Goal: Task Accomplishment & Management: Use online tool/utility

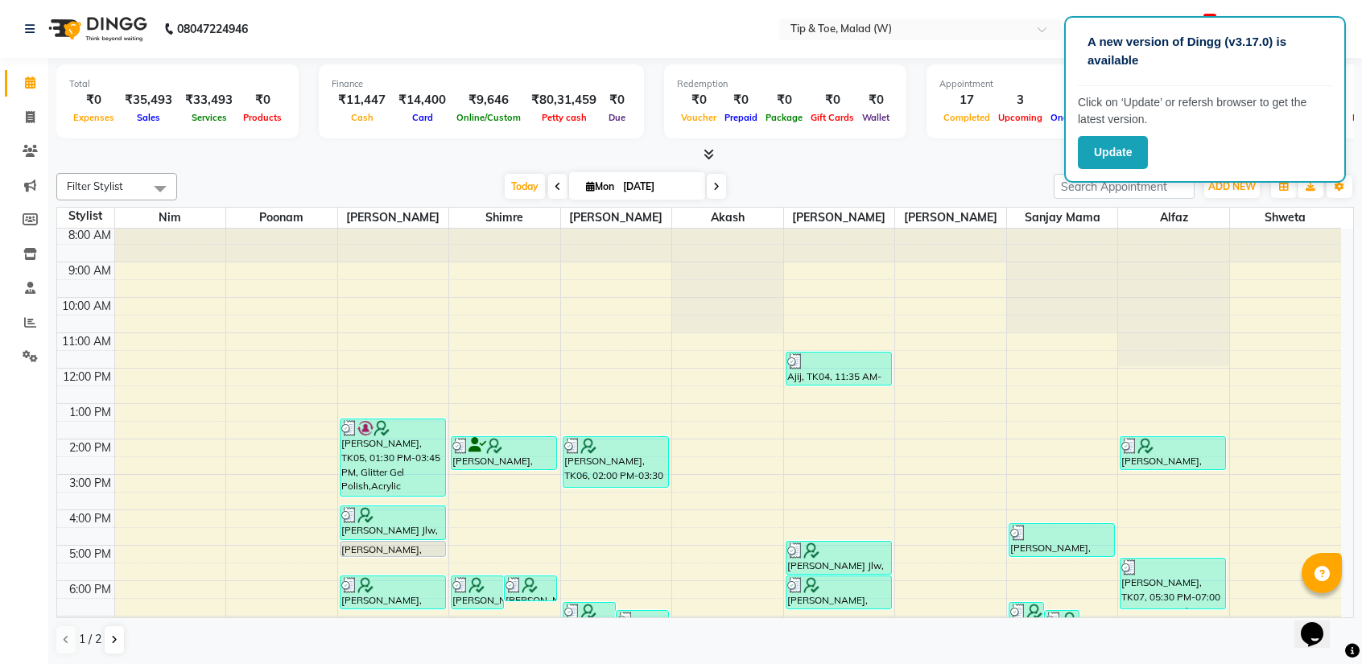
scroll to position [63, 0]
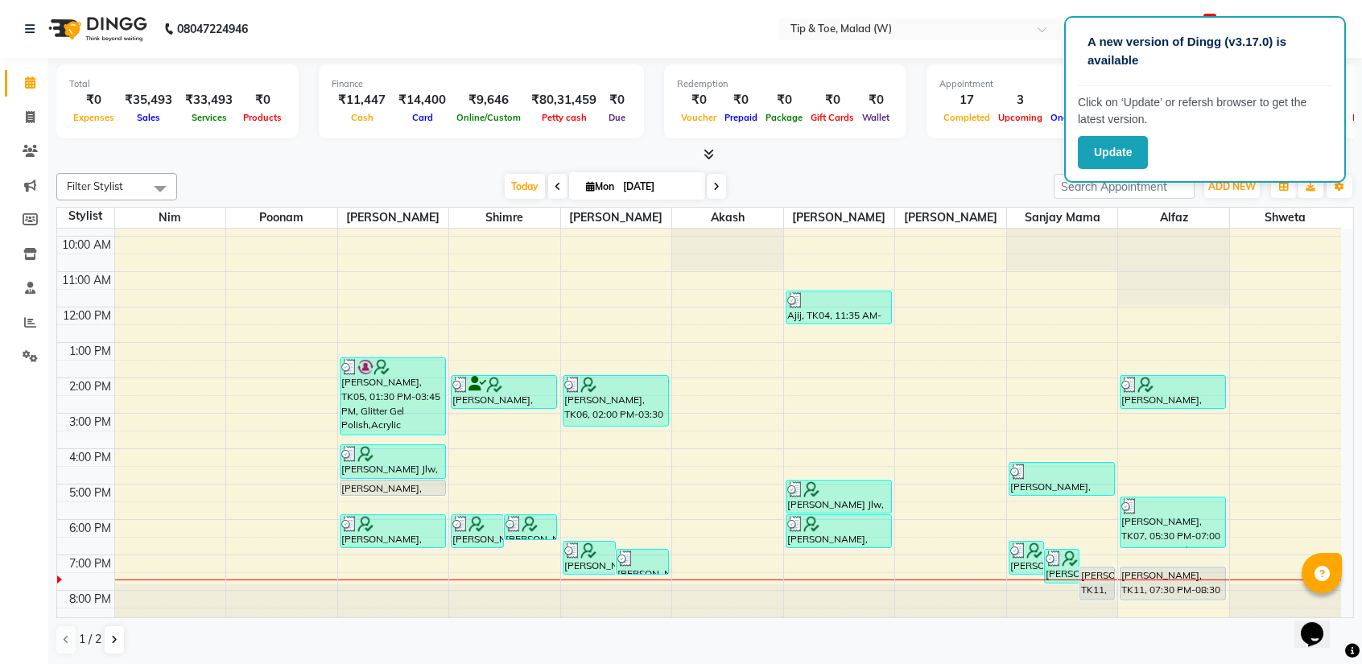
click at [1332, 495] on div "8:00 AM 9:00 AM 10:00 AM 11:00 AM 12:00 PM 1:00 PM 2:00 PM 3:00 PM 4:00 PM 5:00…" at bounding box center [699, 396] width 1284 height 460
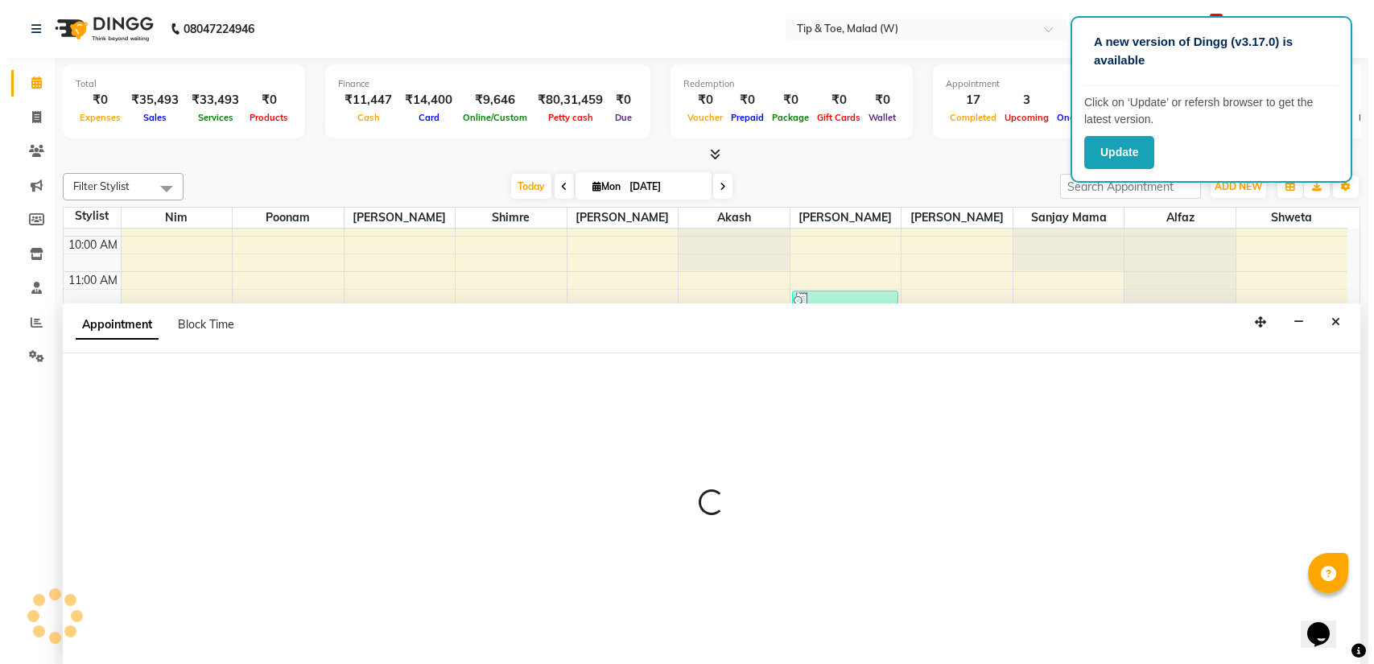
scroll to position [0, 0]
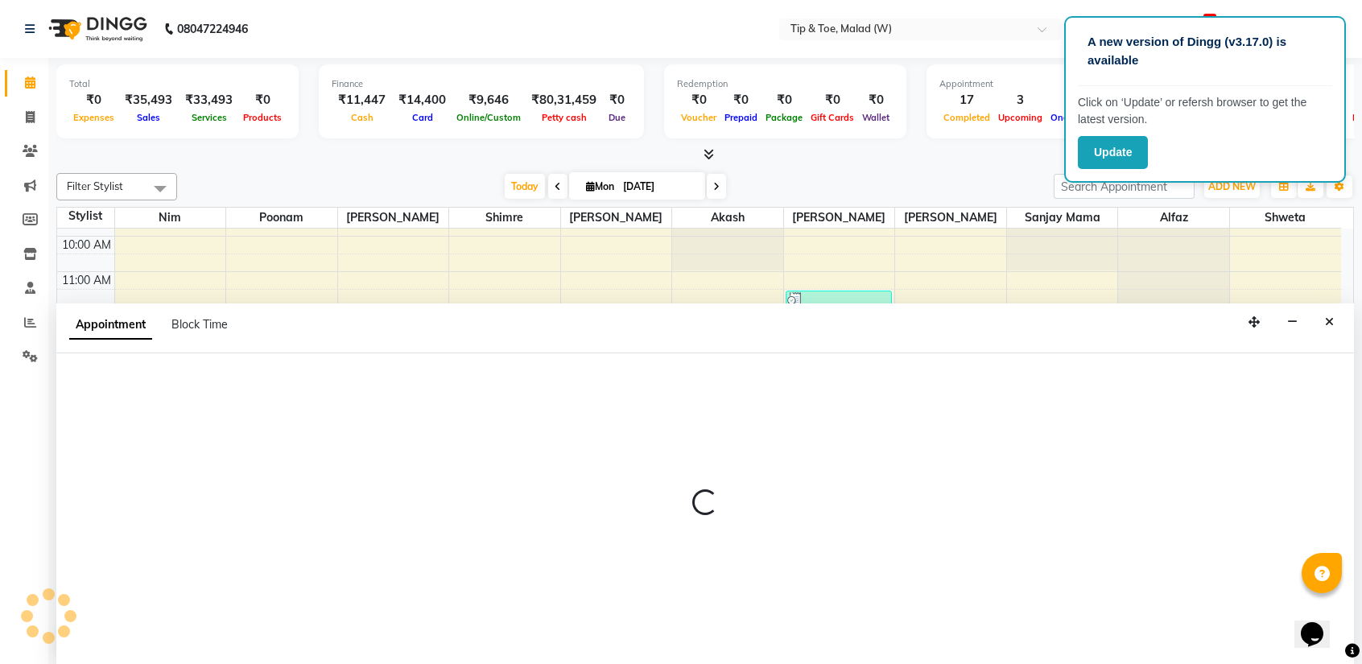
select select "88501"
select select "1050"
select select "tentative"
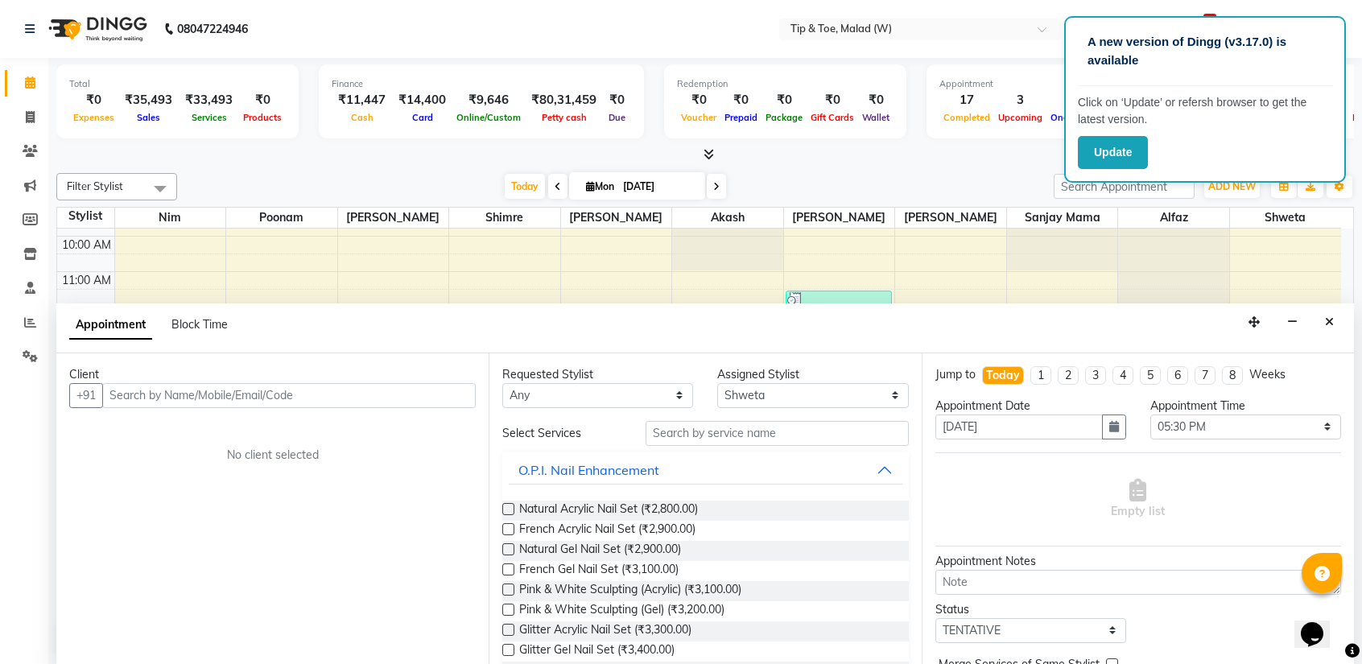
click at [1332, 316] on icon "Close" at bounding box center [1329, 321] width 9 height 11
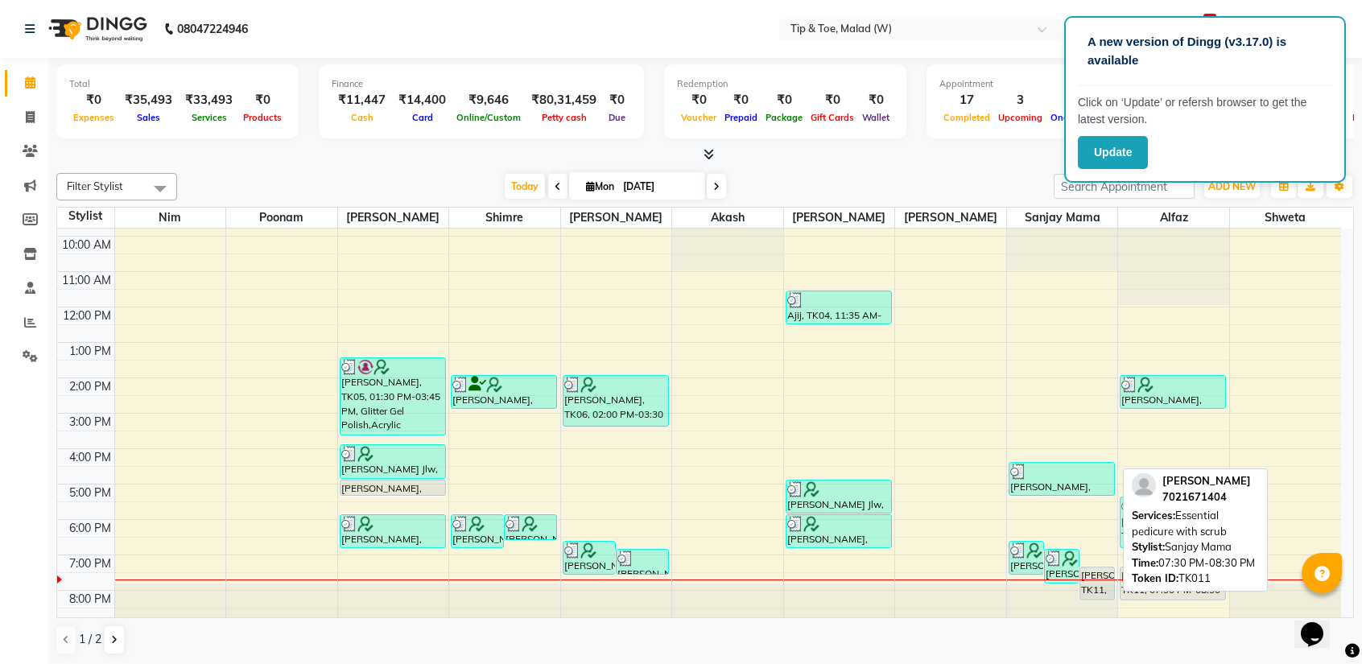
click at [1105, 572] on div "[PERSON_NAME], TK11, 07:30 PM-08:30 PM, Essential pedicure with scrub" at bounding box center [1097, 584] width 34 height 32
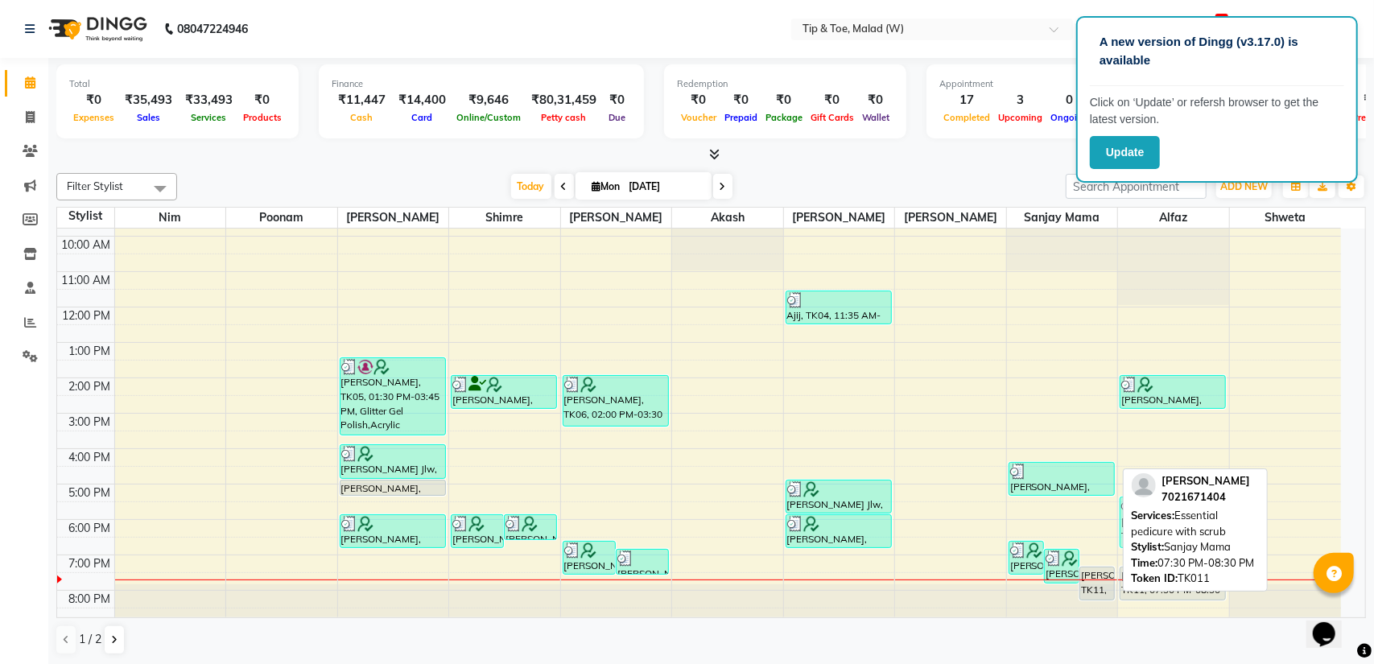
select select "7"
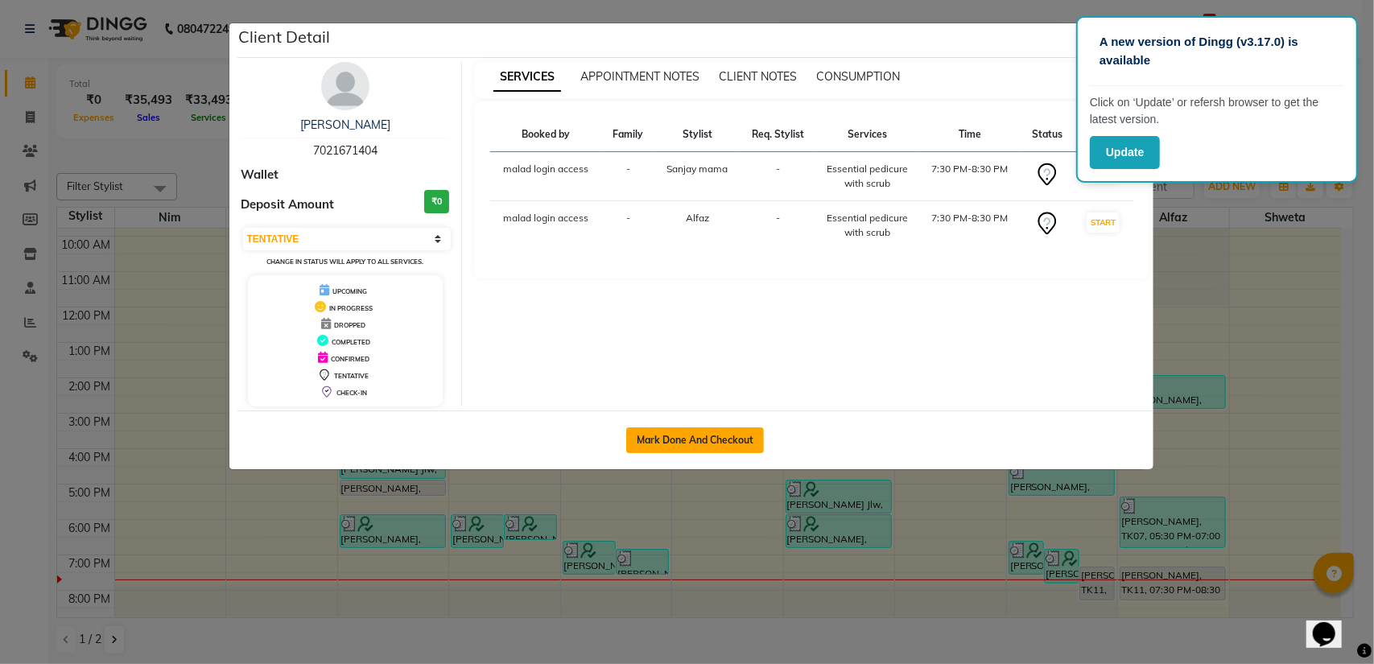
click at [709, 442] on button "Mark Done And Checkout" at bounding box center [695, 441] width 138 height 26
select select "5930"
select select "service"
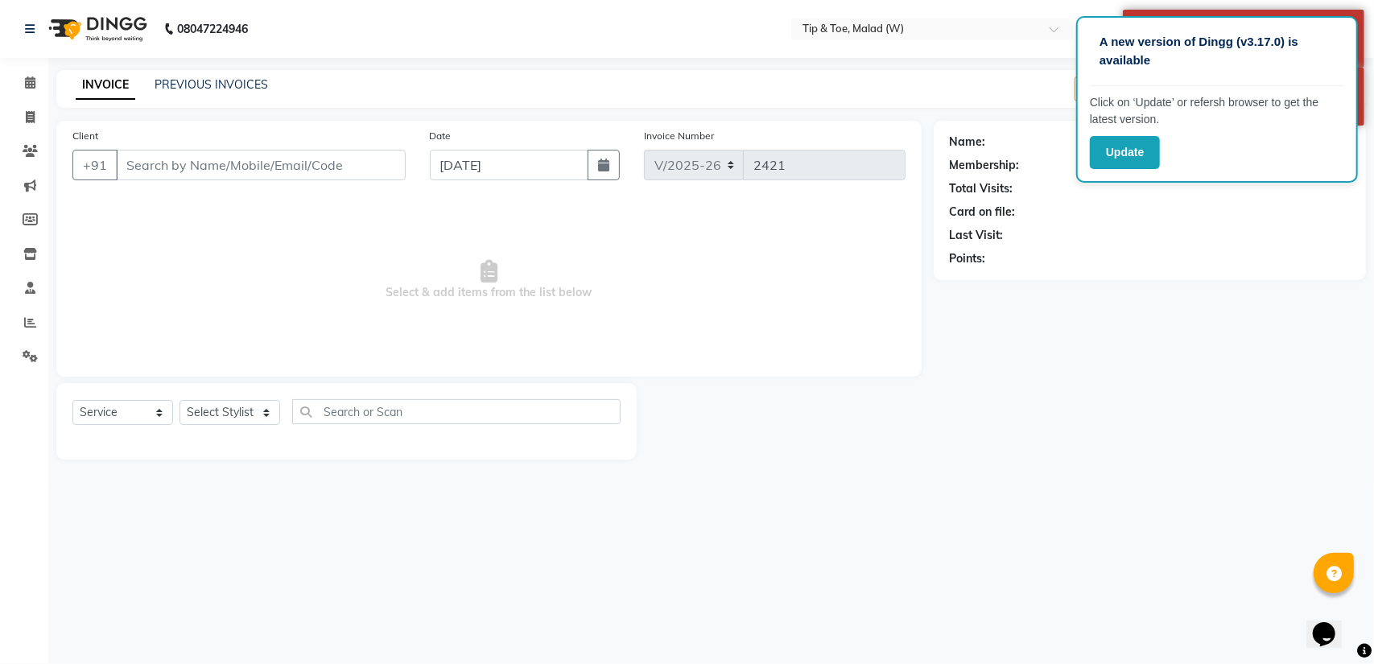
type input "7021671404"
select select "48549"
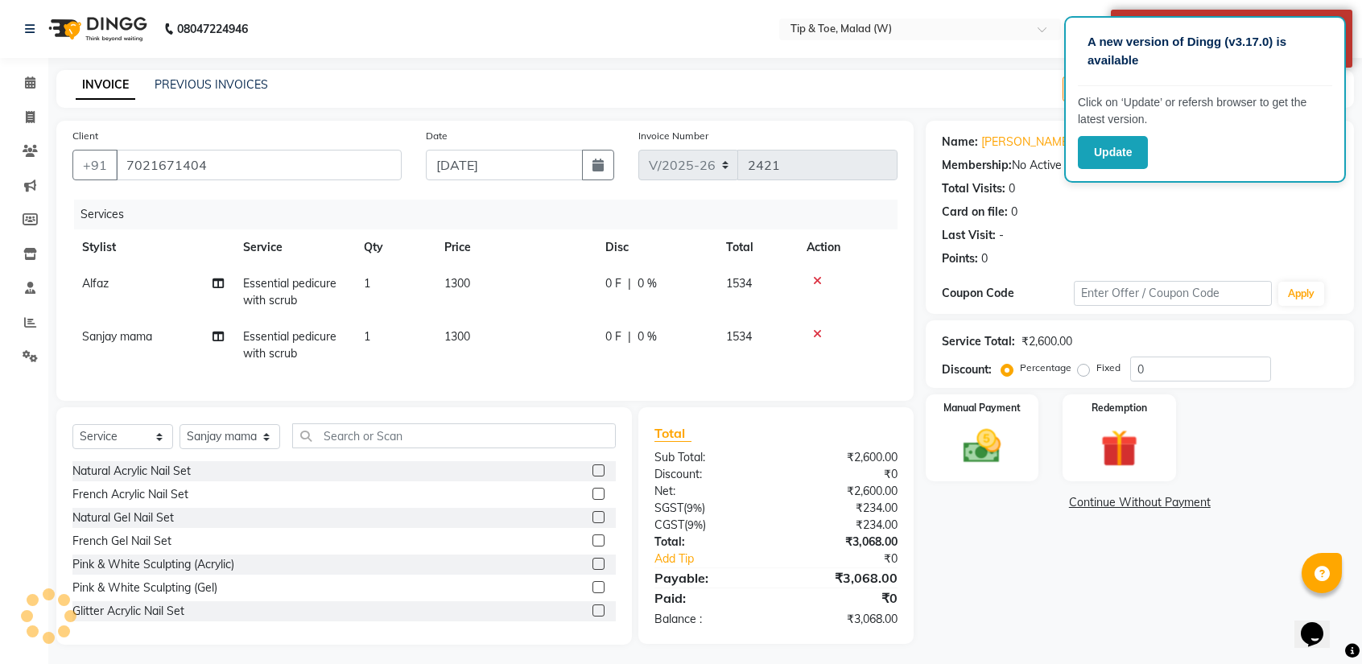
scroll to position [16, 0]
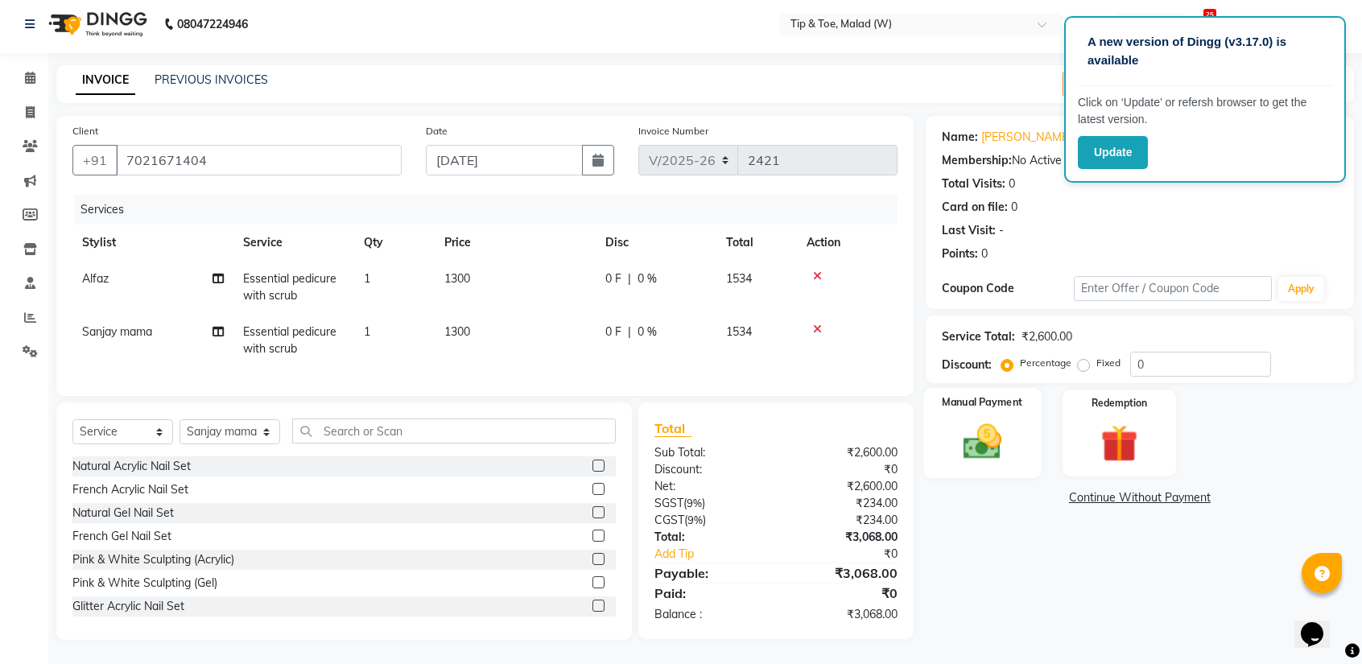
click at [1005, 428] on img at bounding box center [982, 441] width 63 height 45
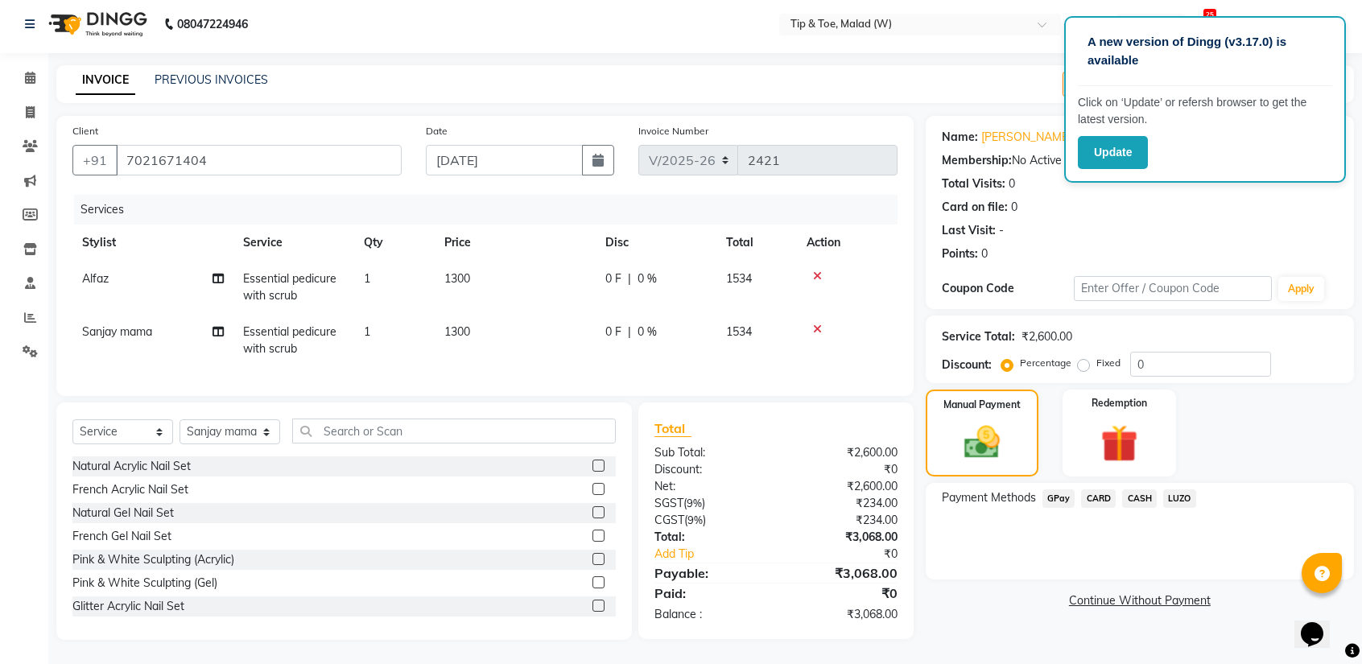
click at [1064, 490] on span "GPay" at bounding box center [1059, 499] width 33 height 19
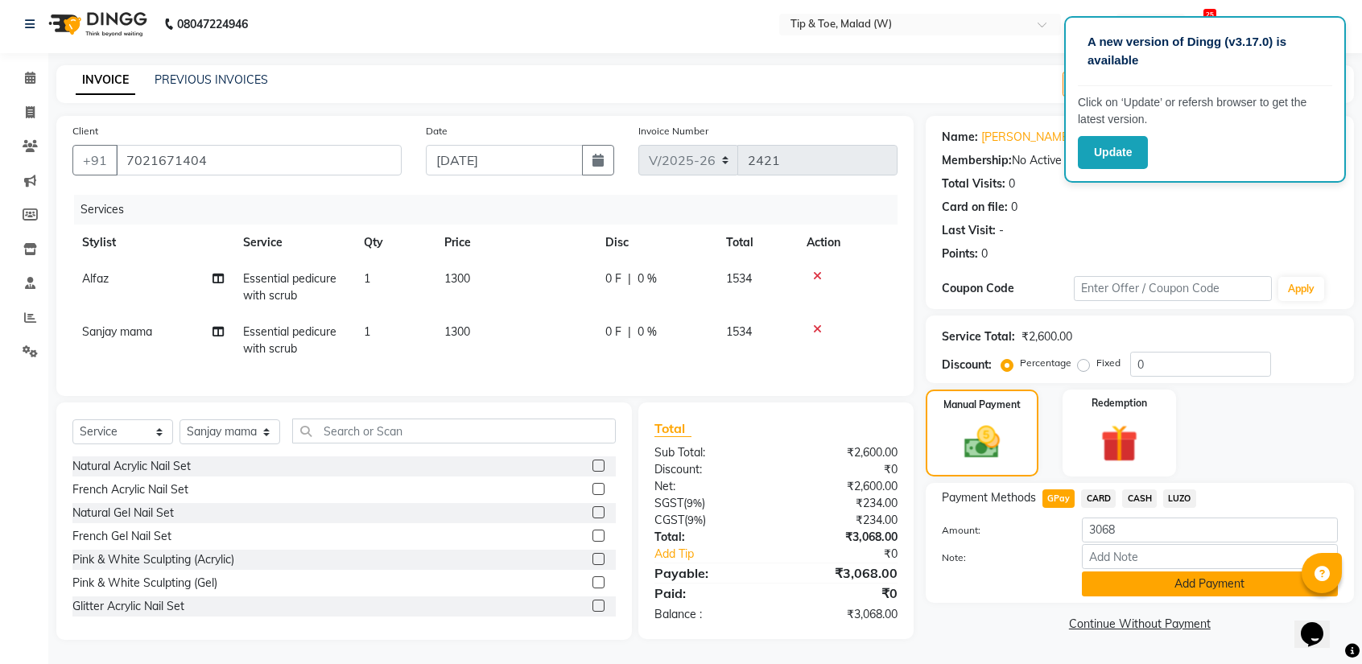
click at [1124, 572] on button "Add Payment" at bounding box center [1210, 584] width 256 height 25
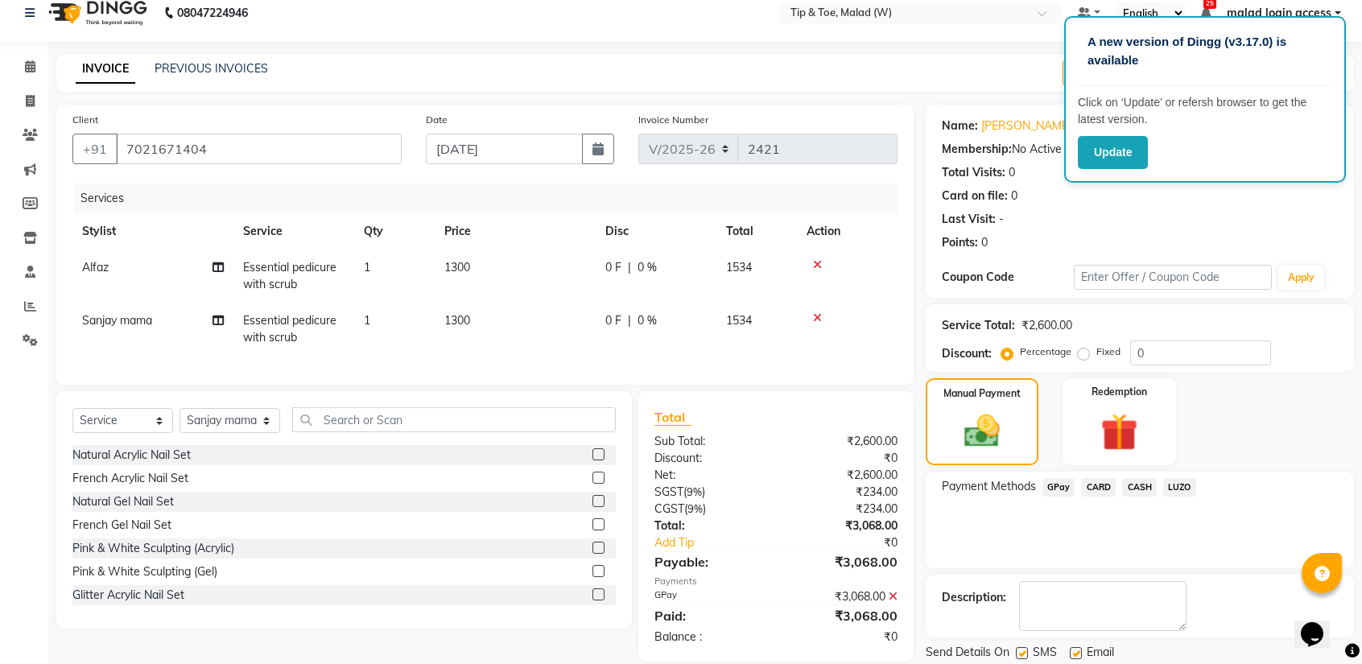
scroll to position [66, 0]
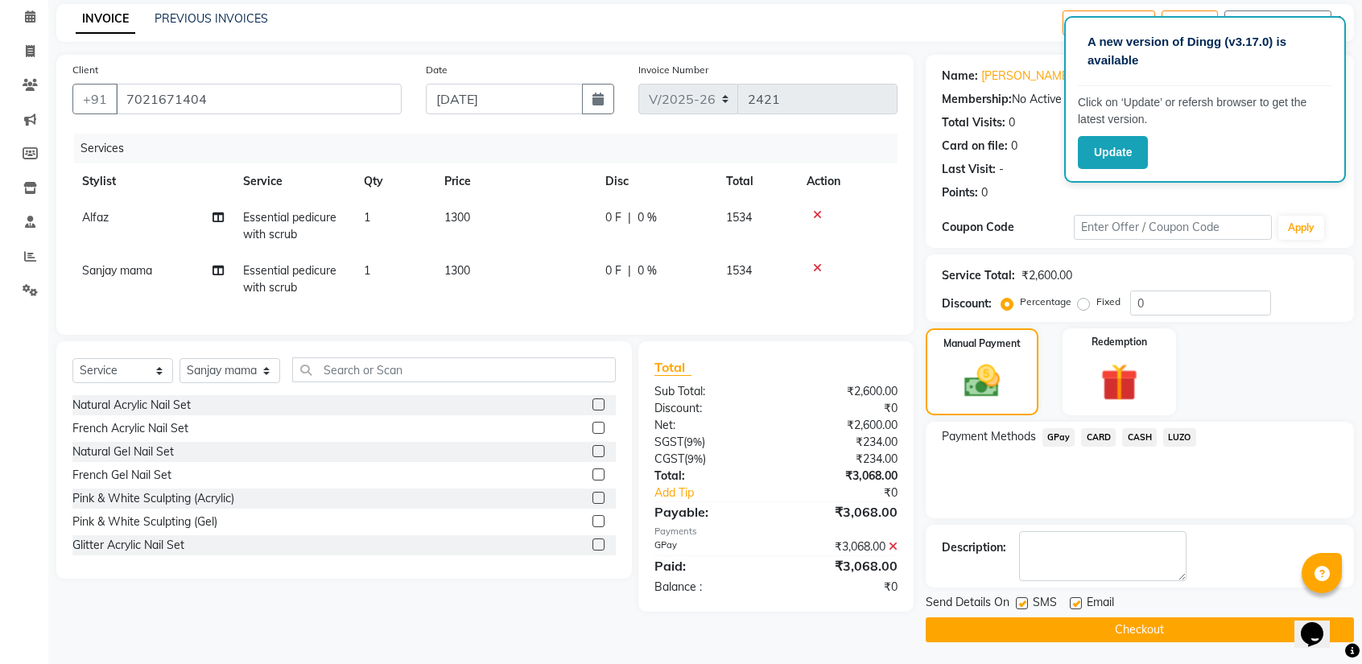
click at [1135, 624] on button "Checkout" at bounding box center [1140, 630] width 428 height 25
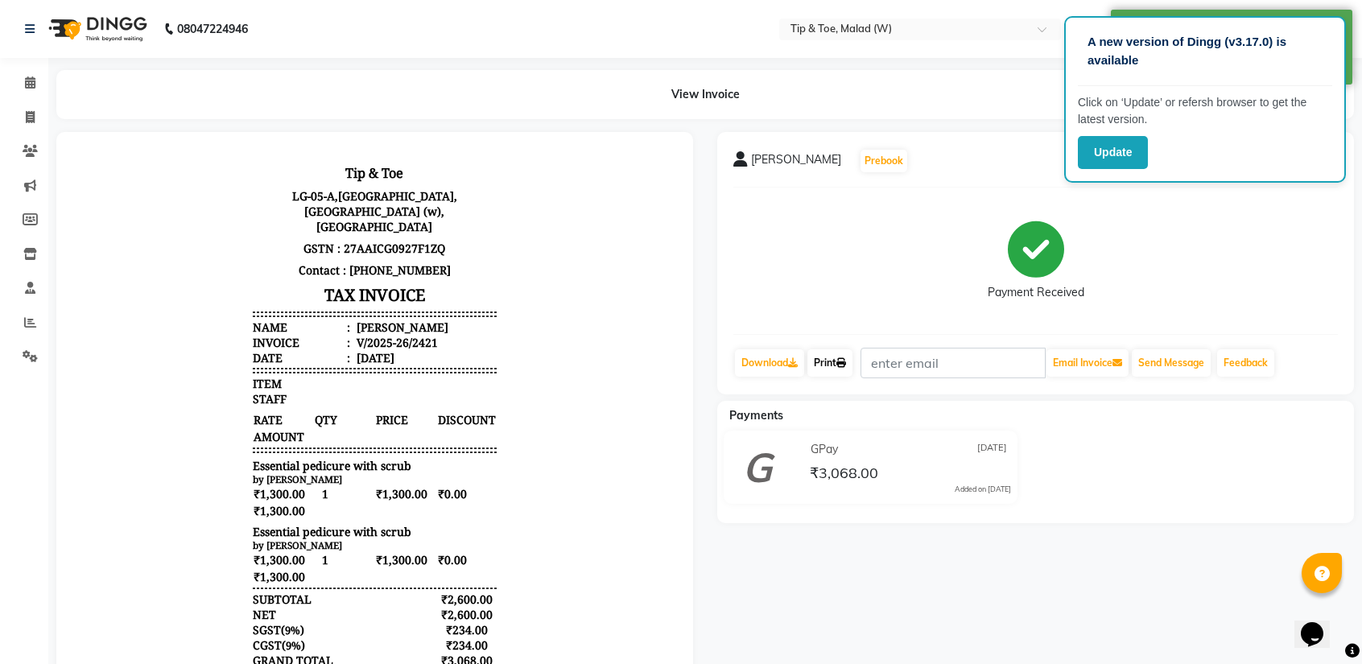
click at [830, 372] on link "Print" at bounding box center [830, 362] width 45 height 27
click at [31, 88] on icon at bounding box center [30, 82] width 10 height 12
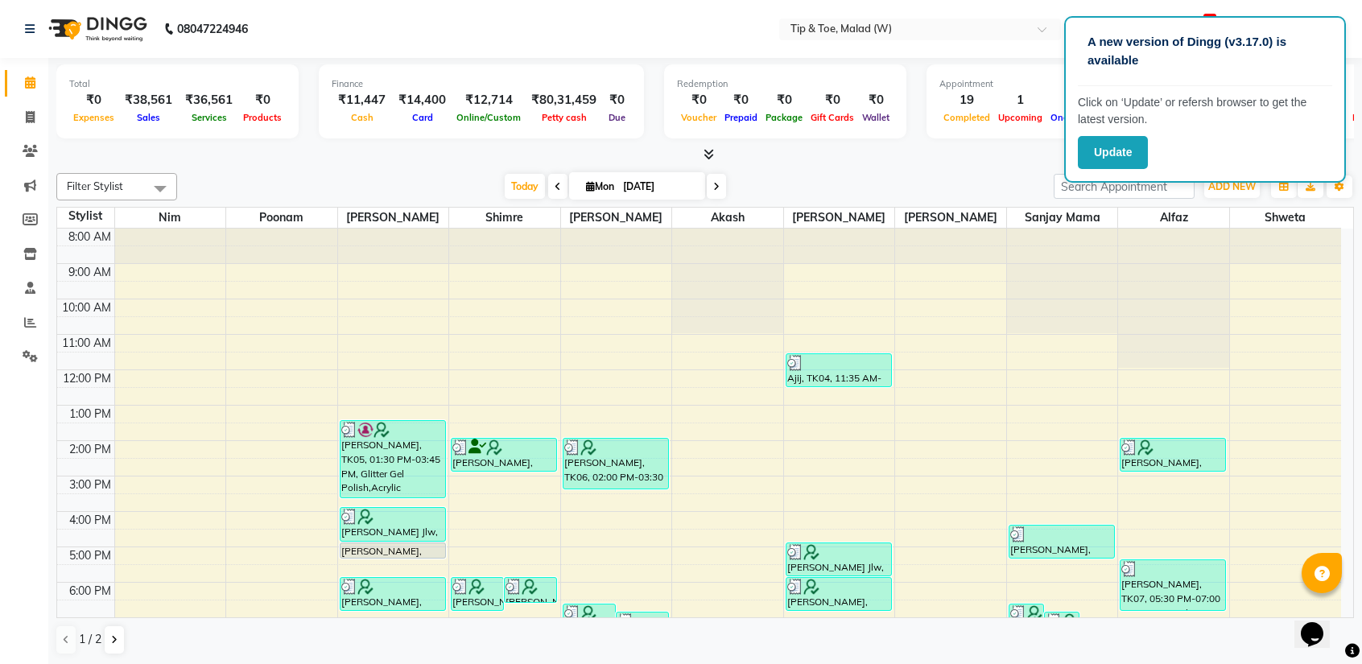
click at [715, 184] on icon at bounding box center [716, 187] width 6 height 10
type input "02-09-2025"
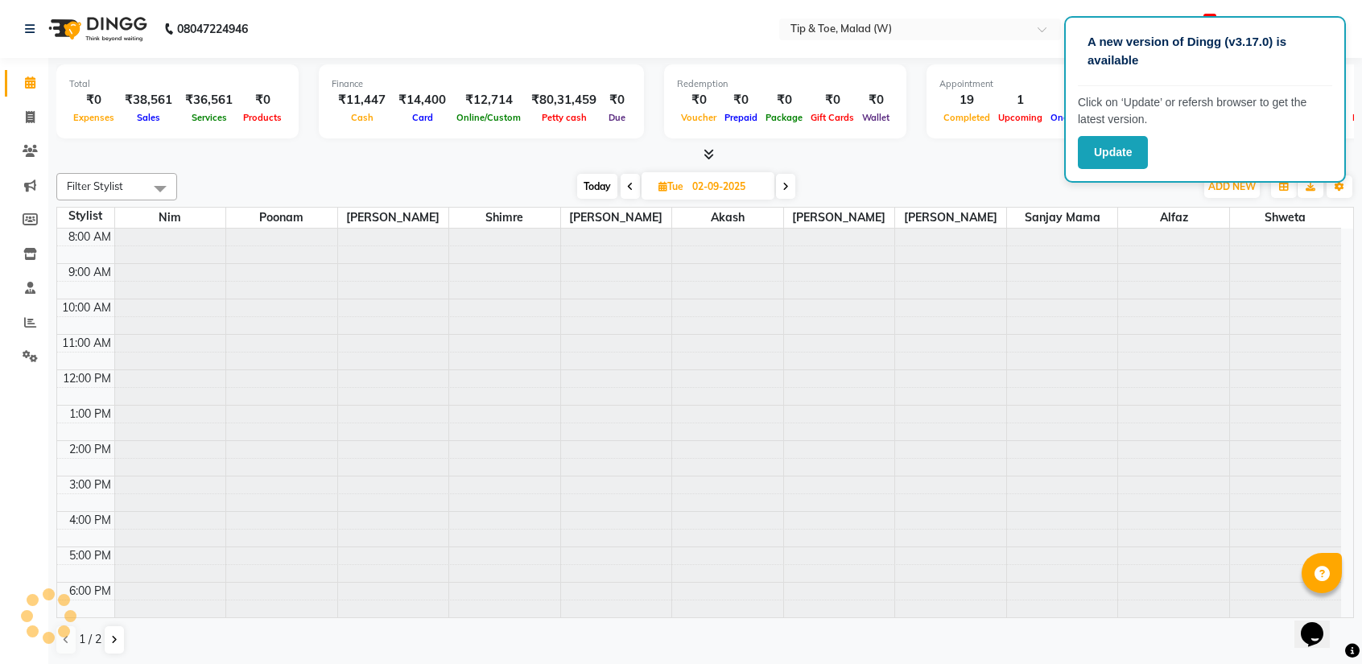
scroll to position [64, 0]
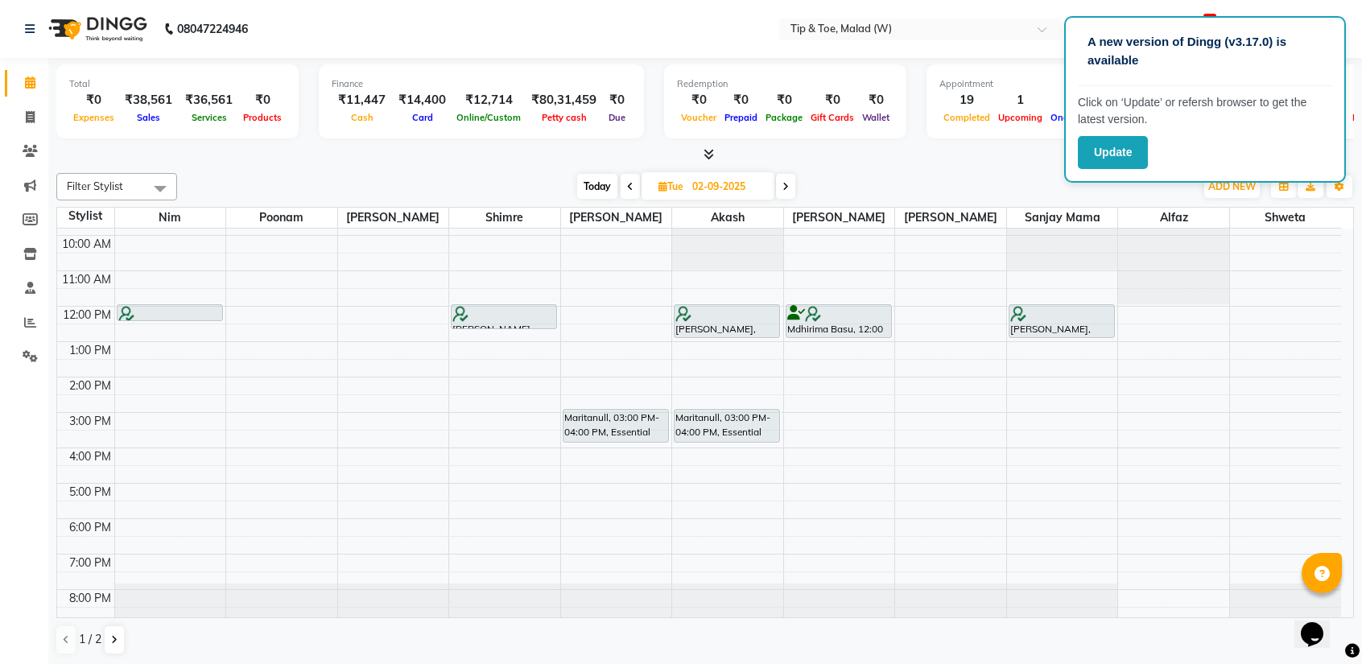
click at [826, 415] on div "8:00 AM 9:00 AM 10:00 AM 11:00 AM 12:00 PM 1:00 PM 2:00 PM 3:00 PM 4:00 PM 5:00…" at bounding box center [699, 395] width 1284 height 460
select select "41795"
select select "tentative"
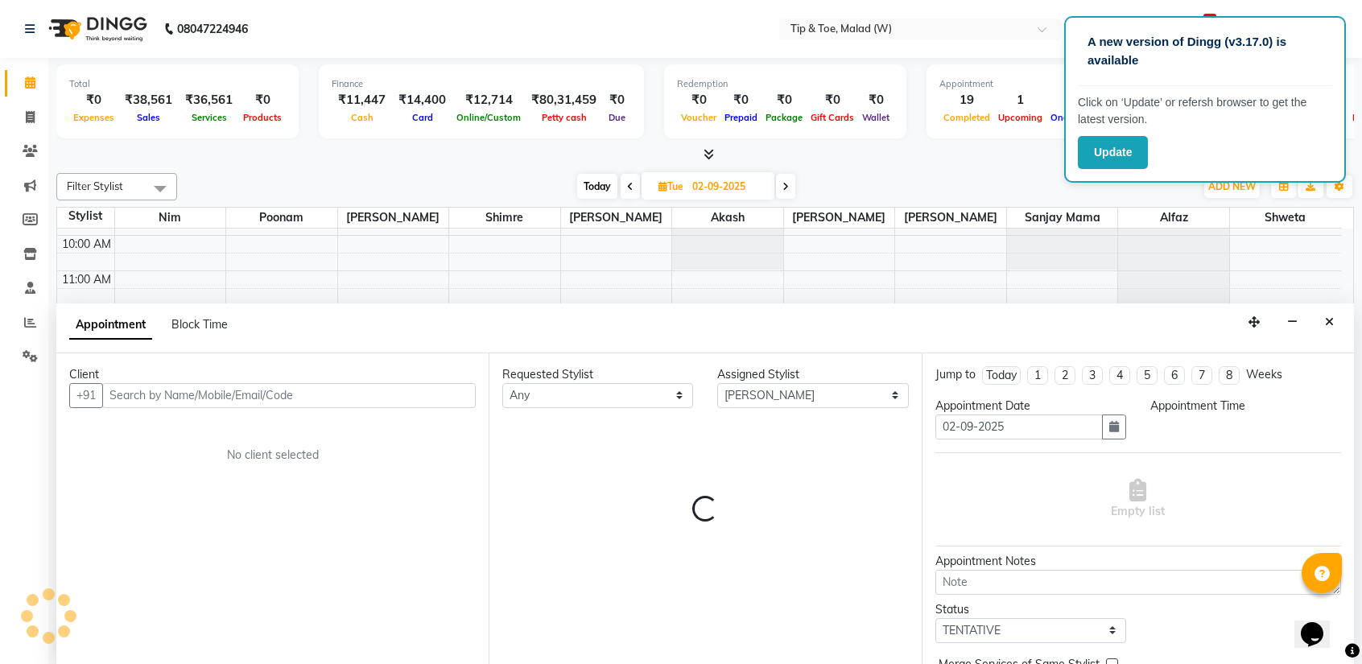
scroll to position [0, 0]
select select "900"
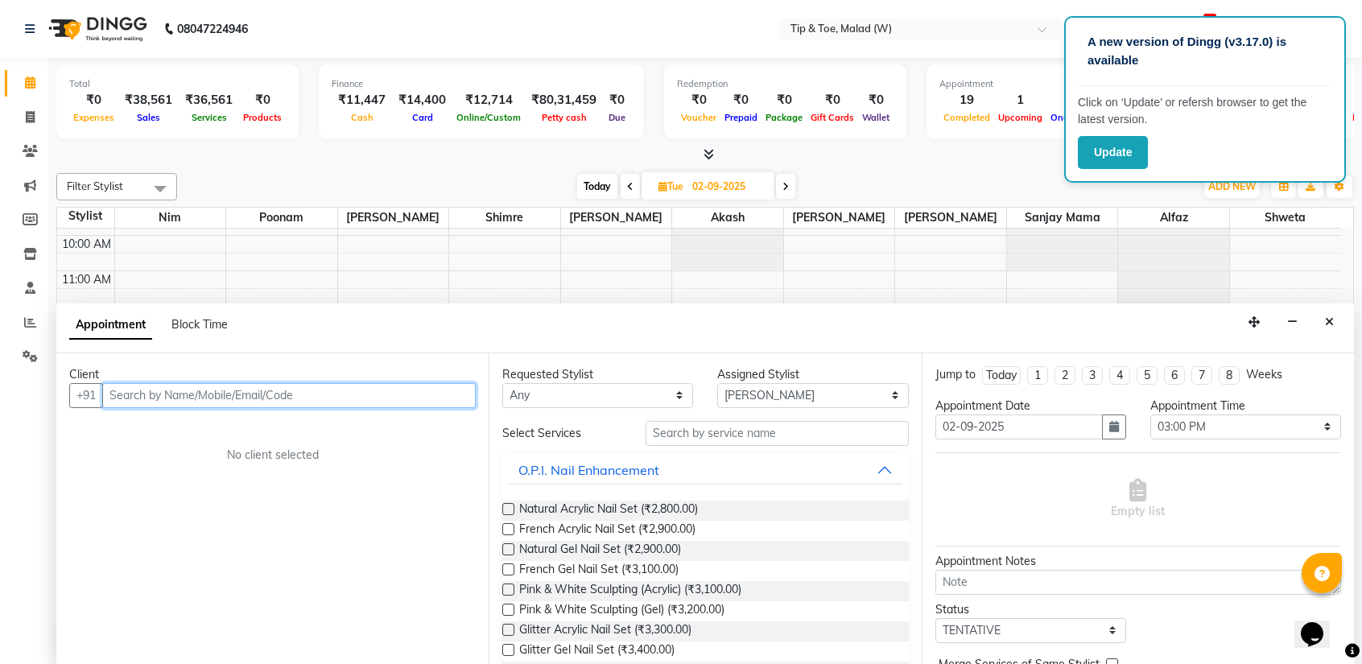
click at [275, 389] on input "text" at bounding box center [289, 395] width 374 height 25
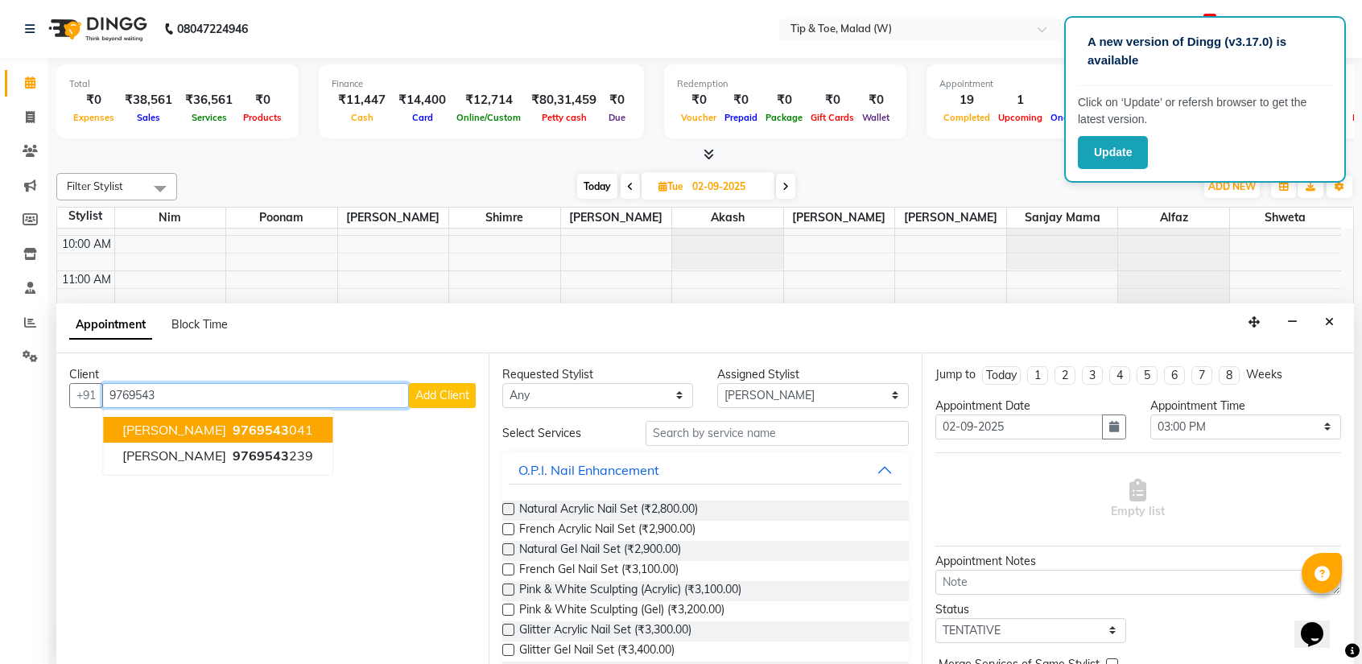
click at [259, 431] on span "9769543" at bounding box center [261, 430] width 56 height 16
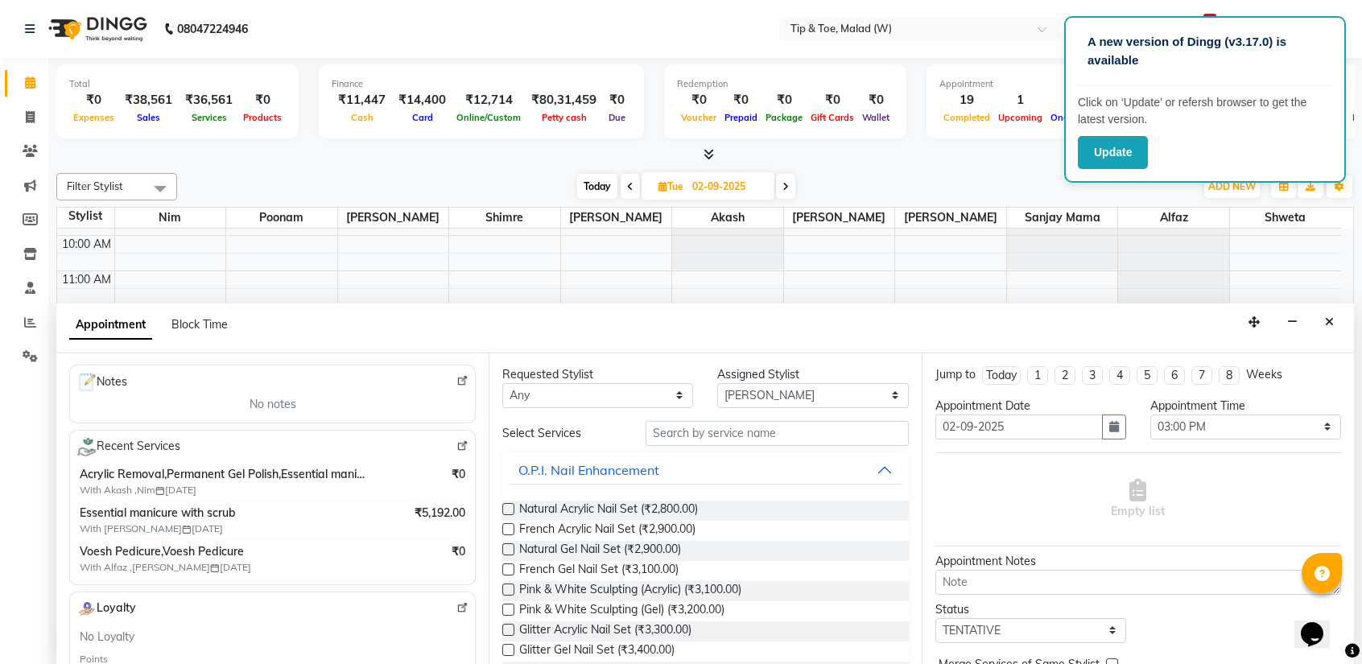
scroll to position [235, 0]
type input "9769543041"
click at [460, 489] on div "Recent Services Acrylic Removal,Permanent Gel Polish,Essential manicure with sc…" at bounding box center [272, 505] width 407 height 155
click at [580, 390] on select "Any [PERSON_NAME] Akash Alfaz [PERSON_NAME] [PERSON_NAME] [PERSON_NAME] poonam …" at bounding box center [597, 395] width 191 height 25
select select "48549"
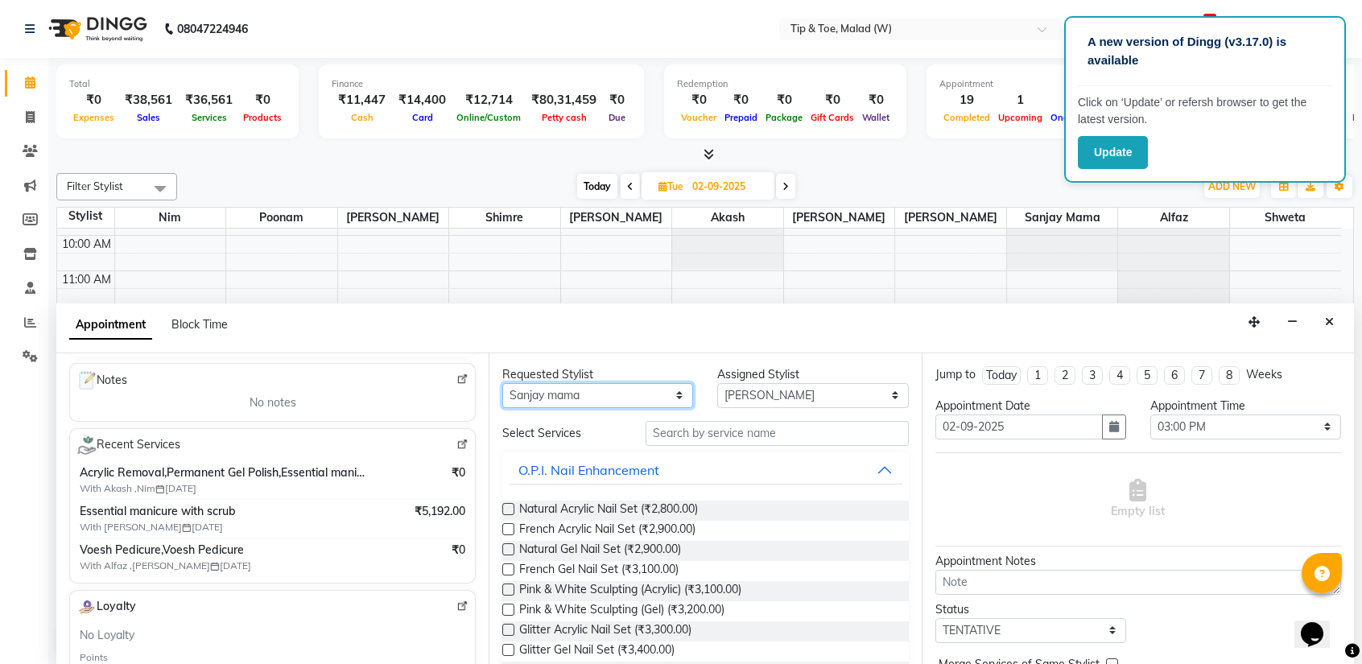
click at [502, 383] on select "Any [PERSON_NAME] Akash Alfaz [PERSON_NAME] [PERSON_NAME] [PERSON_NAME] poonam …" at bounding box center [597, 395] width 191 height 25
select select "48549"
click at [704, 432] on input "text" at bounding box center [777, 433] width 262 height 25
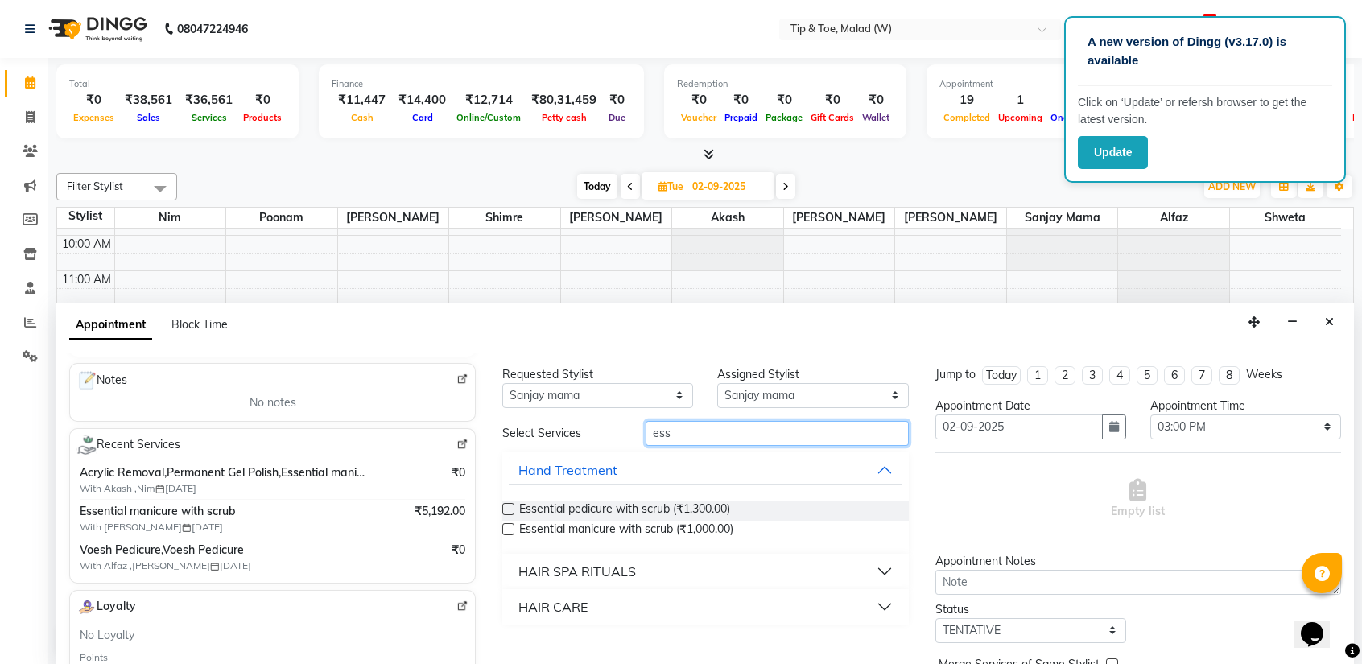
type input "ess"
click at [513, 510] on label at bounding box center [508, 509] width 12 height 12
click at [513, 510] on input "checkbox" at bounding box center [507, 511] width 10 height 10
click at [513, 510] on label at bounding box center [508, 509] width 12 height 12
click at [513, 510] on input "checkbox" at bounding box center [507, 511] width 10 height 10
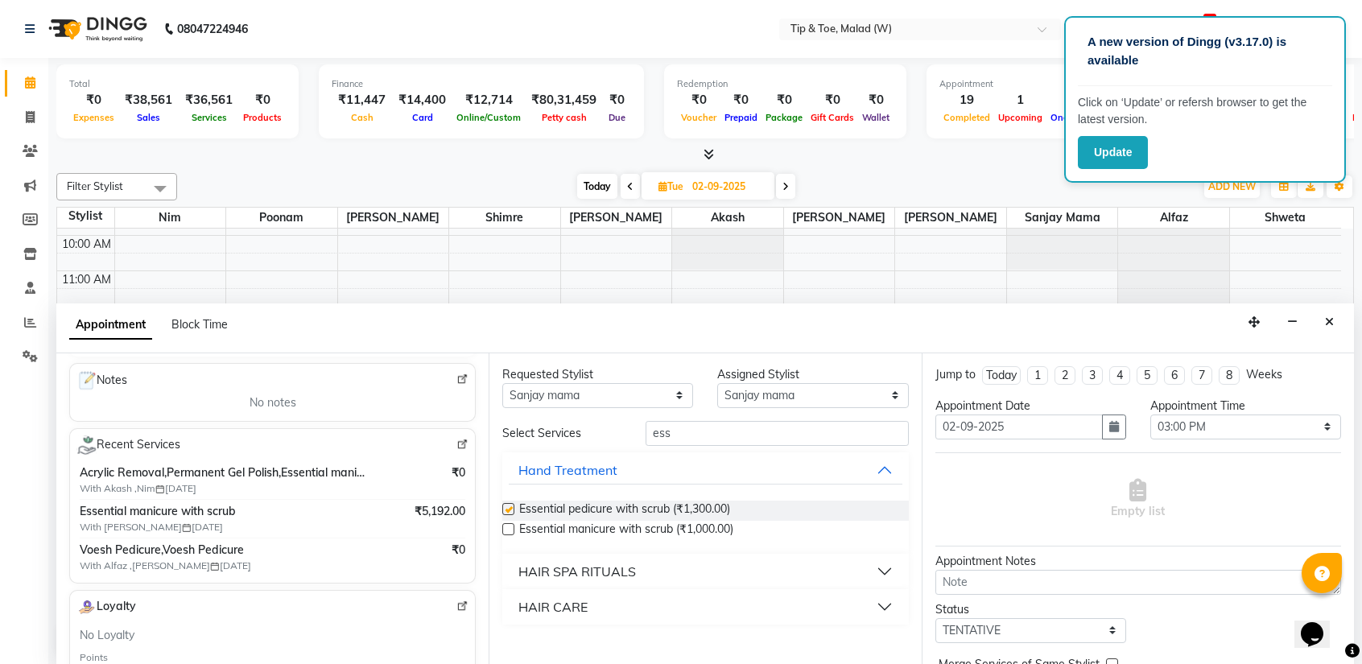
checkbox input "false"
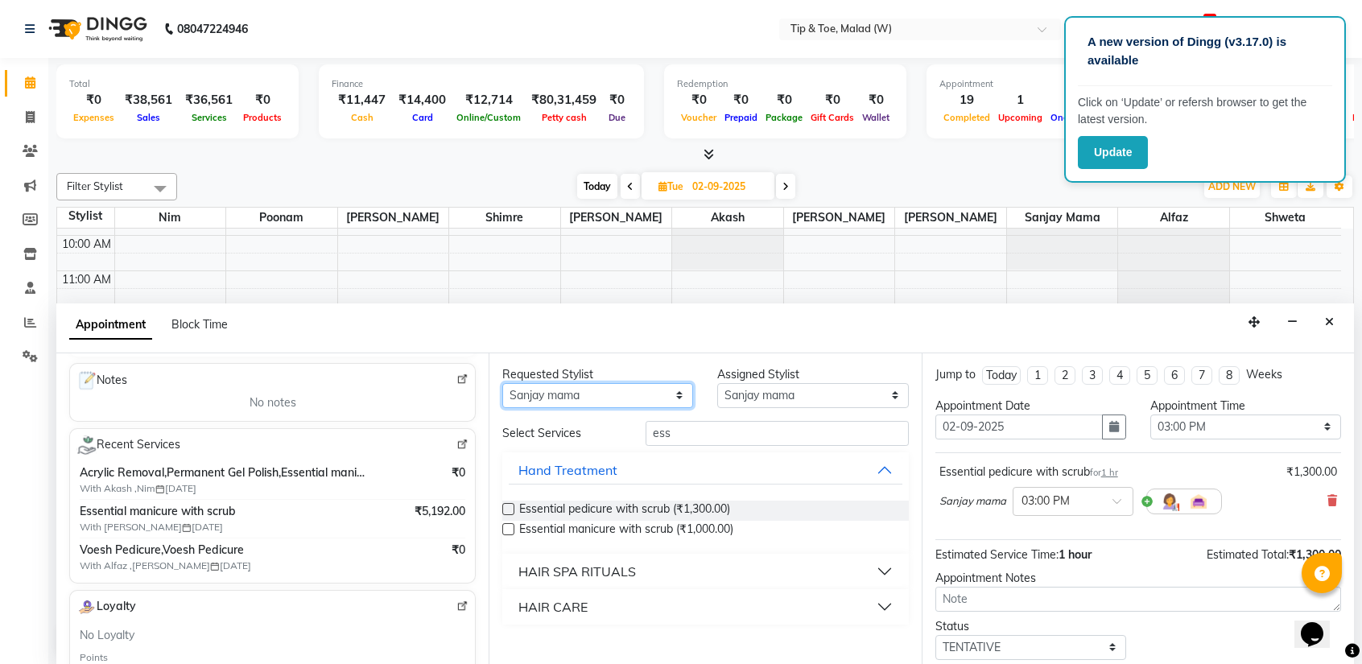
click at [560, 393] on select "Any [PERSON_NAME] Akash Alfaz [PERSON_NAME] [PERSON_NAME] [PERSON_NAME] poonam …" at bounding box center [597, 395] width 191 height 25
select select "null"
click at [502, 383] on select "Any [PERSON_NAME] Akash Alfaz [PERSON_NAME] [PERSON_NAME] [PERSON_NAME] poonam …" at bounding box center [597, 395] width 191 height 25
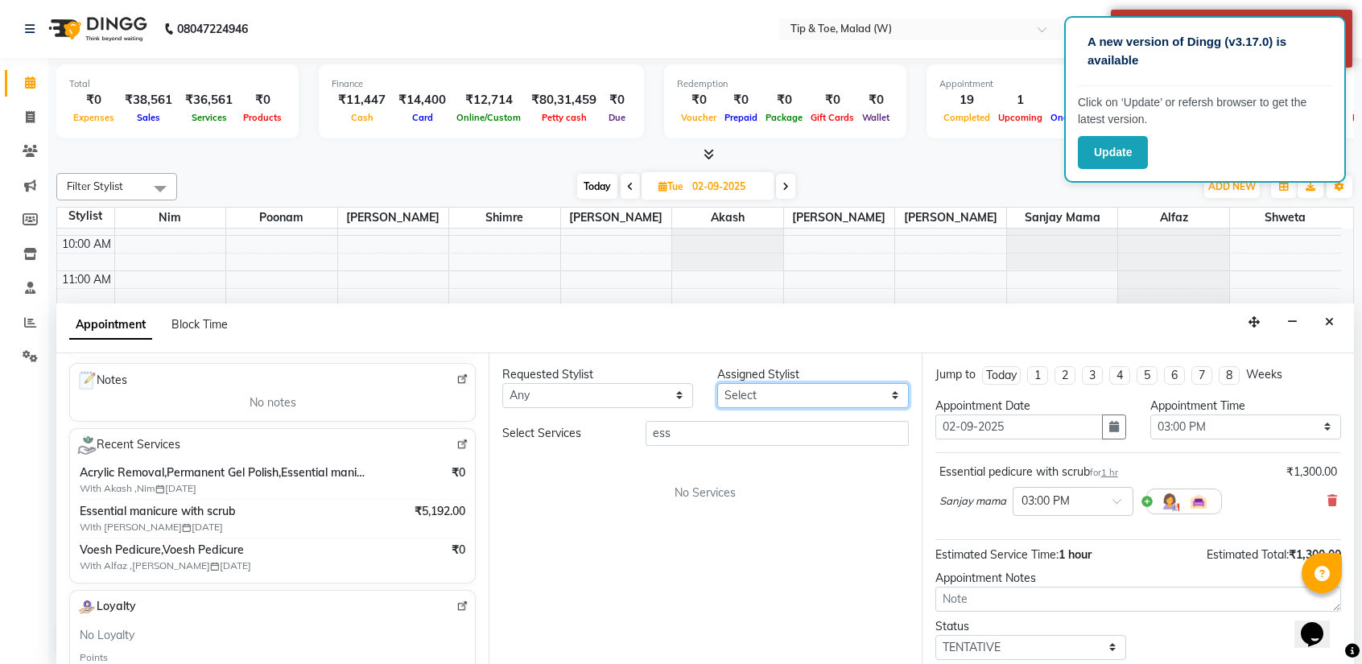
click at [769, 391] on select "Select [PERSON_NAME] Akash Alfaz [PERSON_NAME] [PERSON_NAME] [PERSON_NAME] poon…" at bounding box center [812, 395] width 191 height 25
select select "84683"
click at [717, 383] on select "Select [PERSON_NAME] Akash Alfaz [PERSON_NAME] [PERSON_NAME] [PERSON_NAME] poon…" at bounding box center [812, 395] width 191 height 25
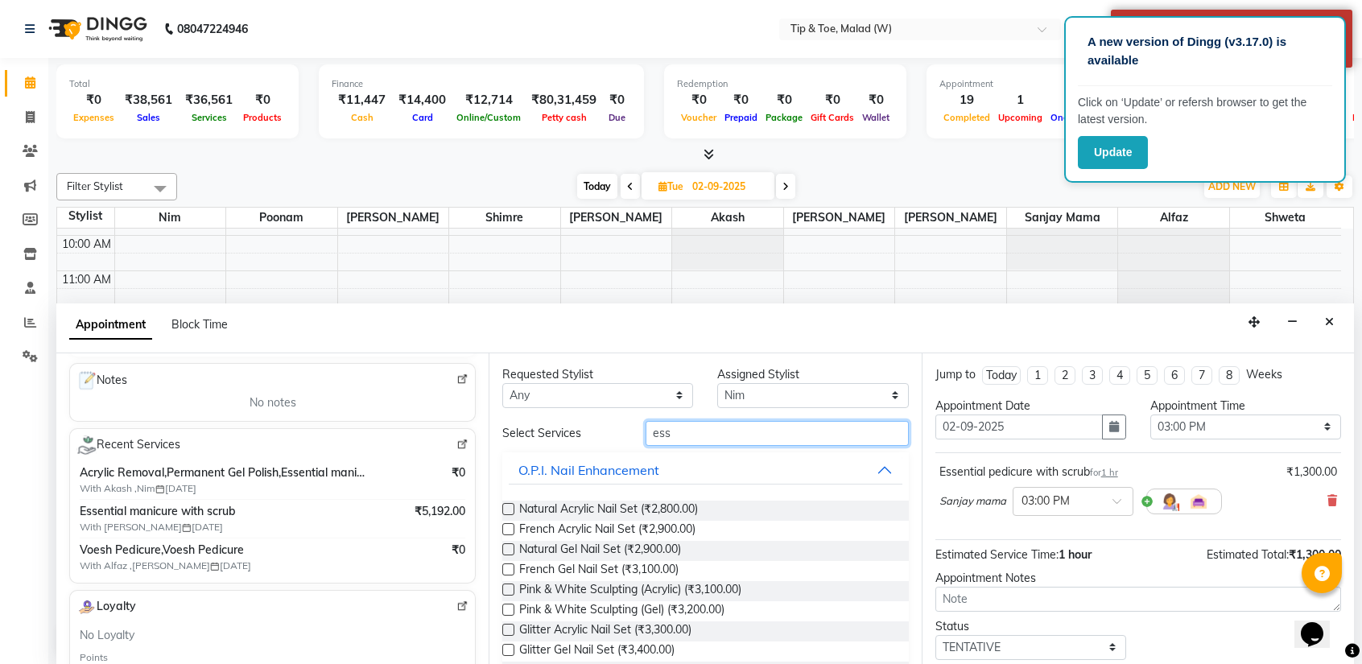
click at [710, 433] on input "ess" at bounding box center [777, 433] width 262 height 25
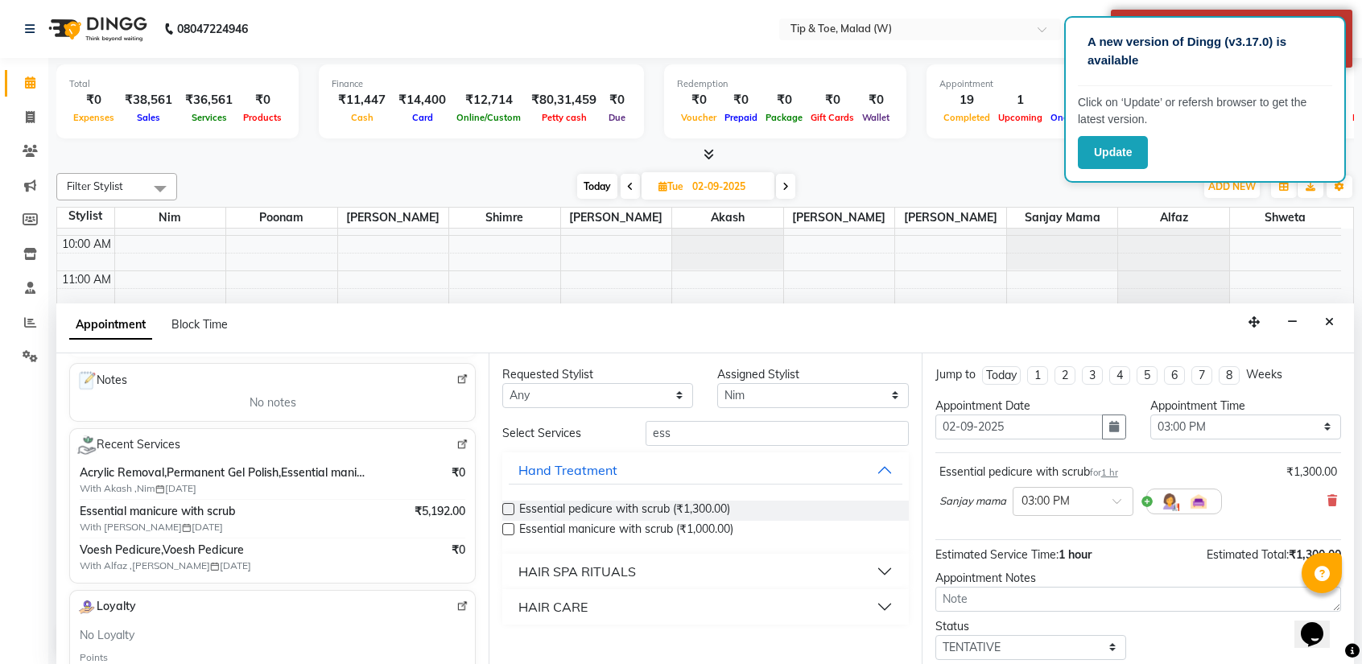
click at [510, 529] on label at bounding box center [508, 529] width 12 height 12
click at [510, 529] on input "checkbox" at bounding box center [507, 531] width 10 height 10
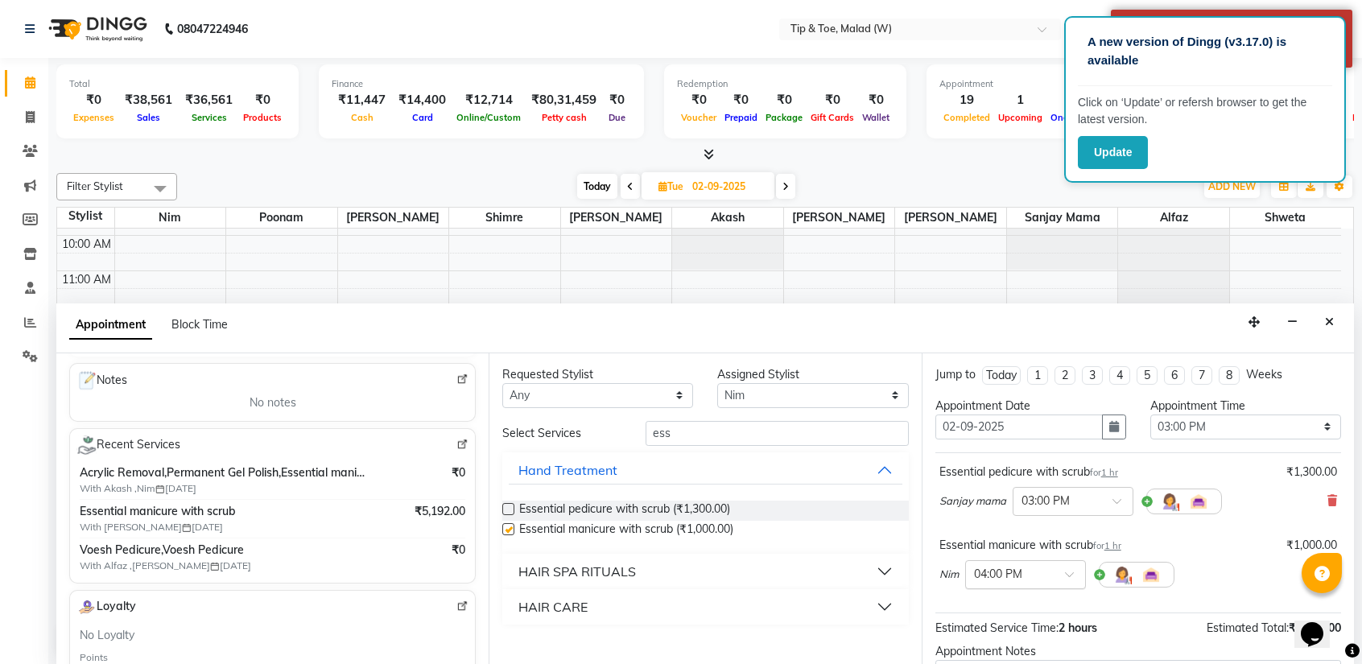
checkbox input "false"
click at [1054, 579] on div at bounding box center [1025, 573] width 119 height 17
click at [1017, 642] on div "03:00 PM" at bounding box center [1025, 647] width 119 height 30
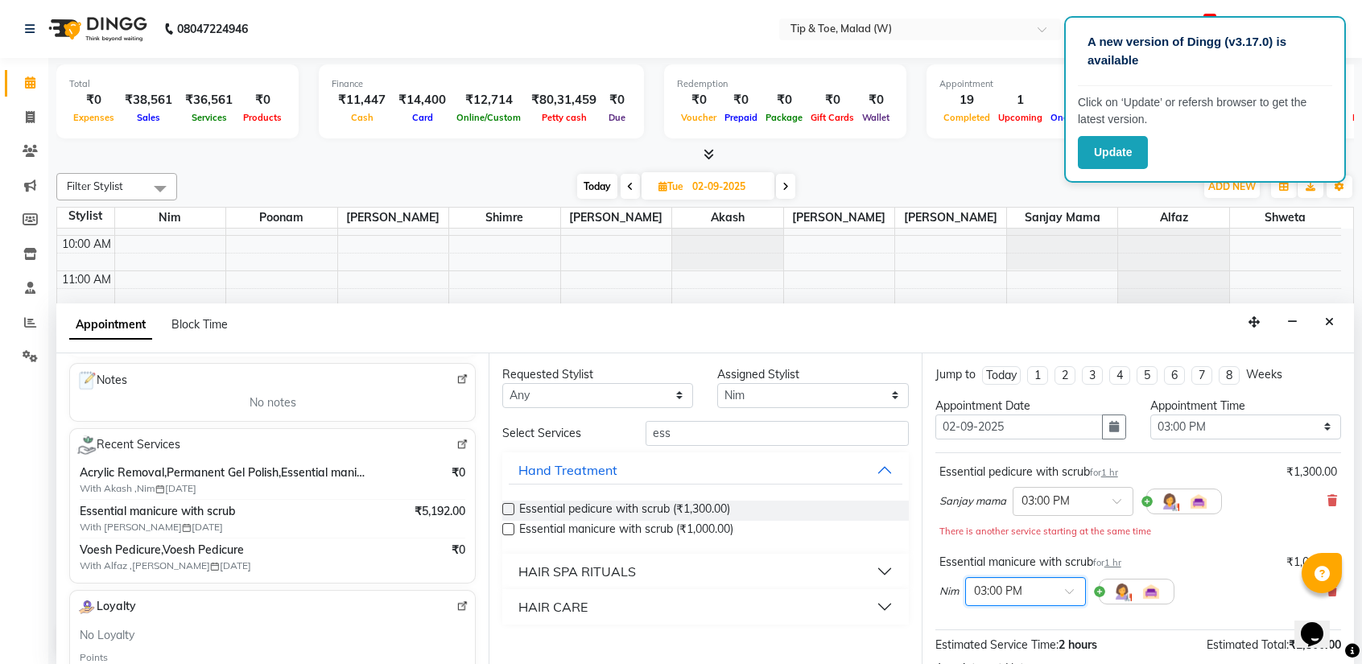
scroll to position [3, 0]
click at [1337, 586] on div at bounding box center [1322, 573] width 40 height 40
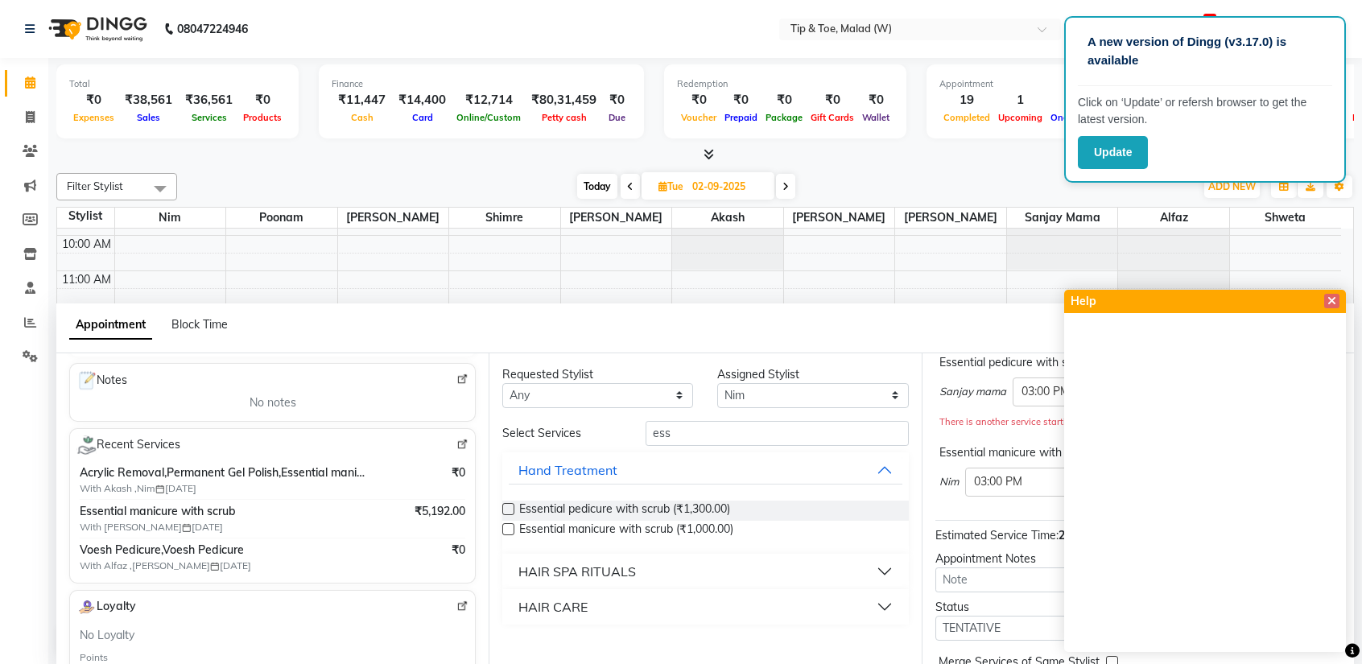
scroll to position [184, 0]
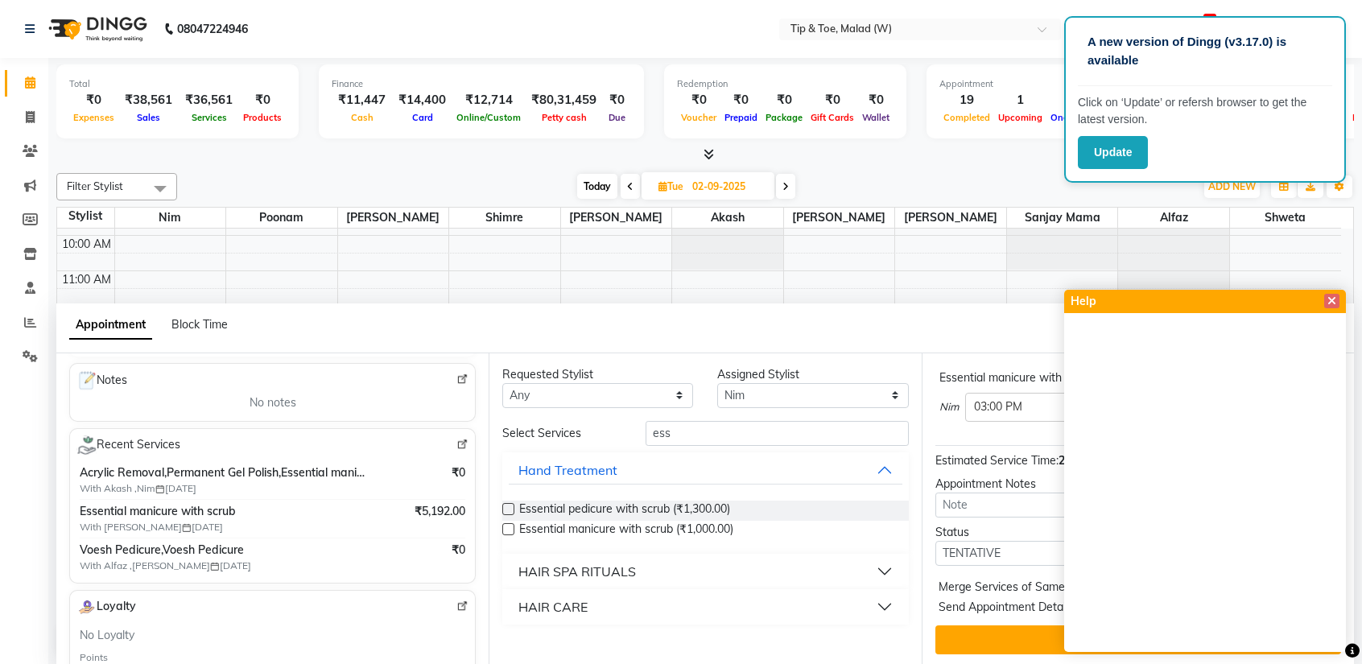
drag, startPoint x: 1031, startPoint y: 632, endPoint x: 1022, endPoint y: 630, distance: 8.4
click at [1031, 632] on button "Book" at bounding box center [1139, 640] width 406 height 29
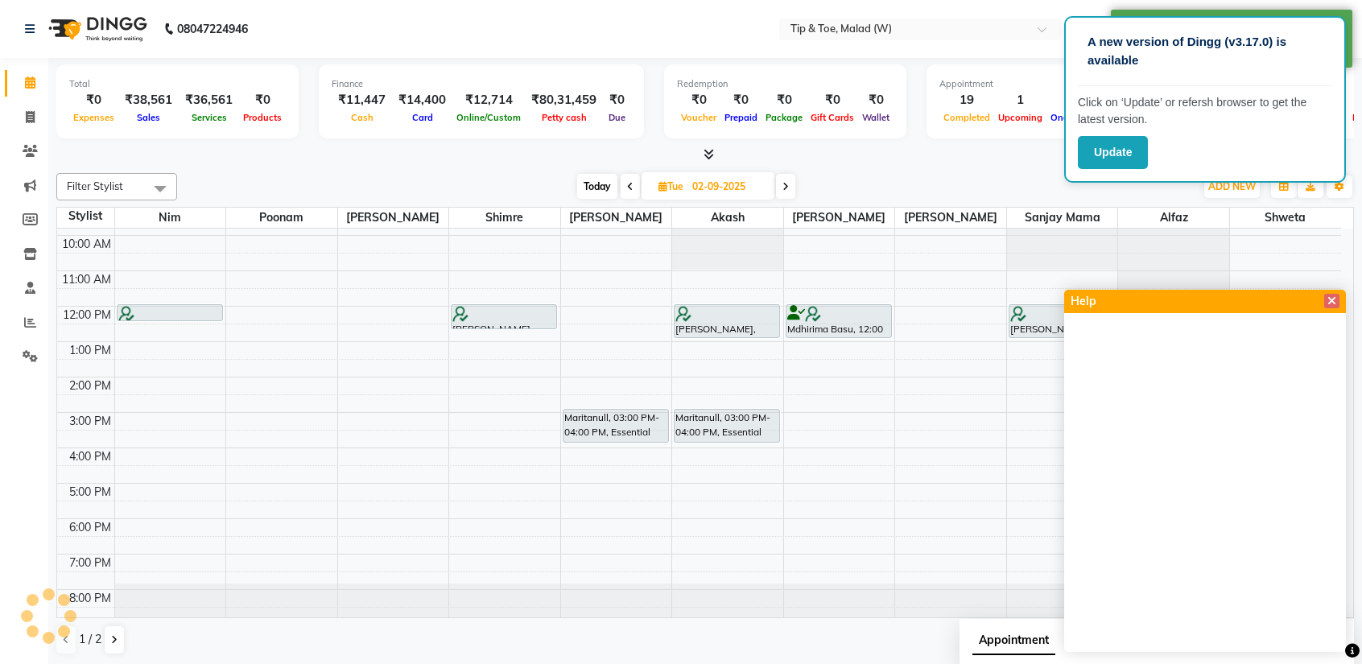
scroll to position [0, 0]
click at [1336, 300] on icon at bounding box center [1332, 300] width 9 height 11
